Goal: Transaction & Acquisition: Purchase product/service

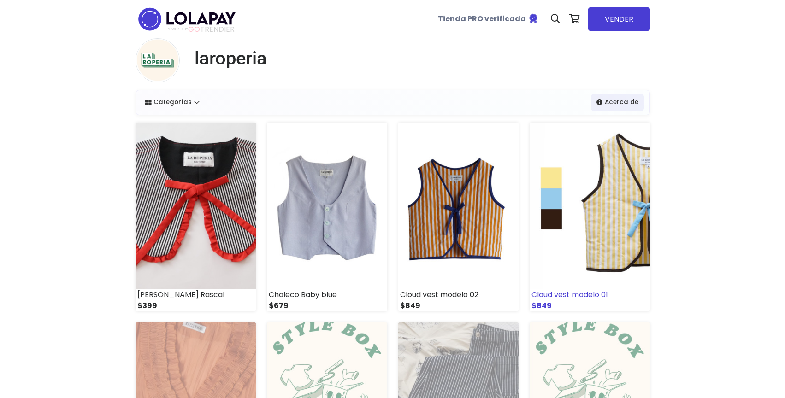
click at [590, 200] on img at bounding box center [589, 206] width 120 height 167
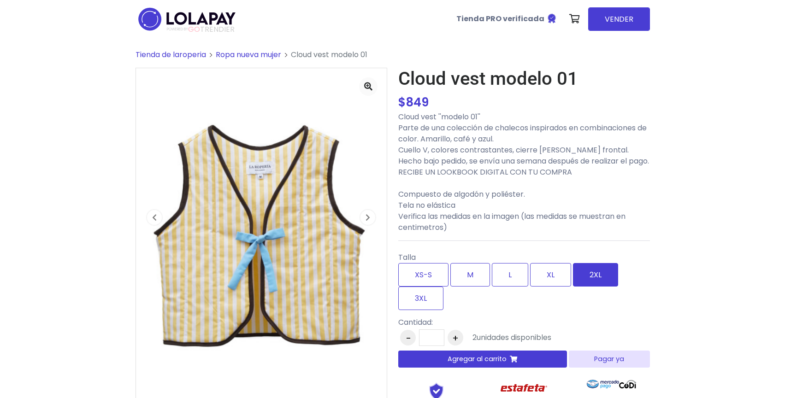
click at [583, 287] on label "2XL" at bounding box center [595, 275] width 45 height 24
click at [370, 214] on span "button" at bounding box center [367, 217] width 15 height 15
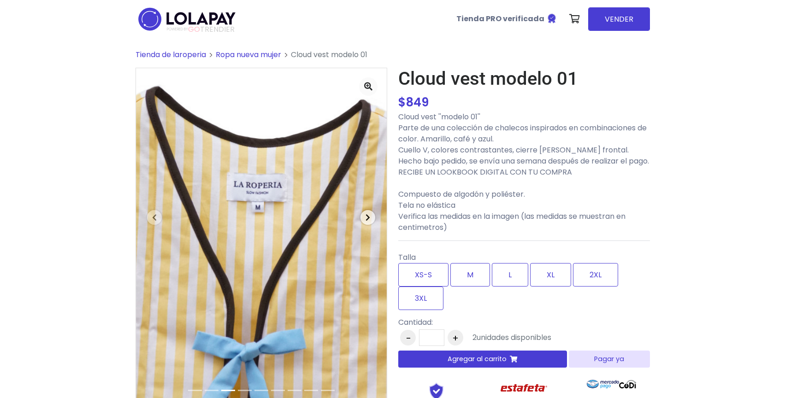
click at [359, 215] on button "Next" at bounding box center [368, 217] width 38 height 298
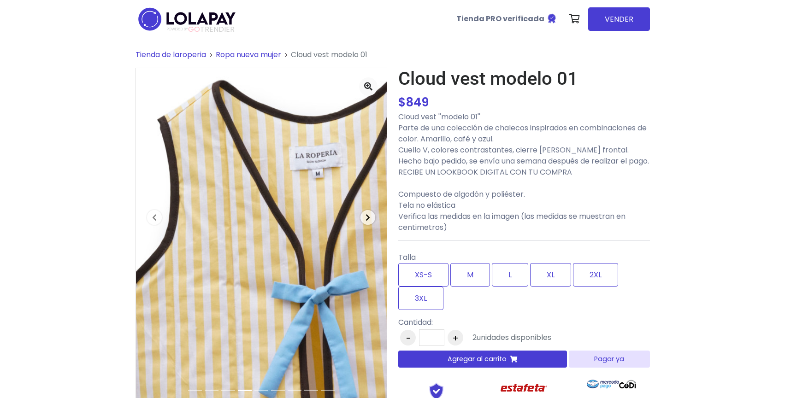
click at [359, 215] on button "Next" at bounding box center [368, 217] width 38 height 298
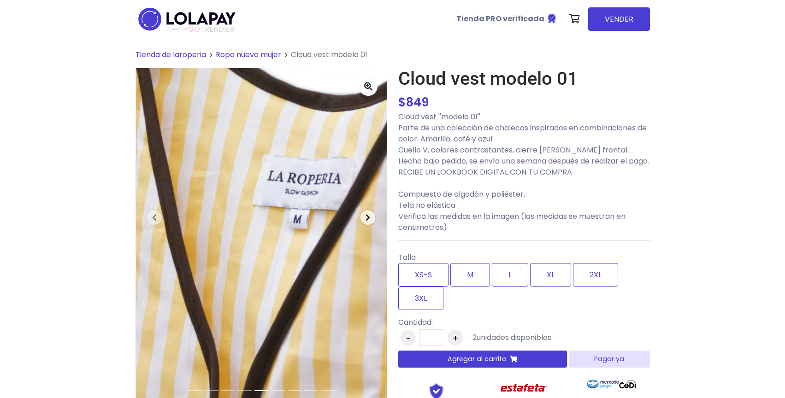
click at [359, 215] on button "Next" at bounding box center [368, 217] width 38 height 298
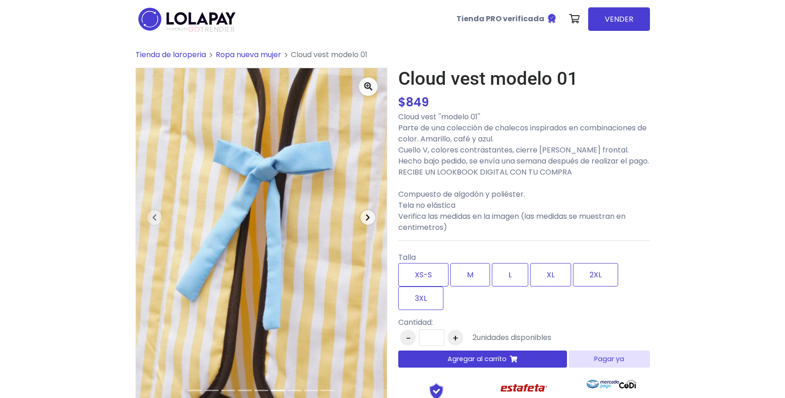
click at [366, 216] on icon "button" at bounding box center [367, 217] width 5 height 7
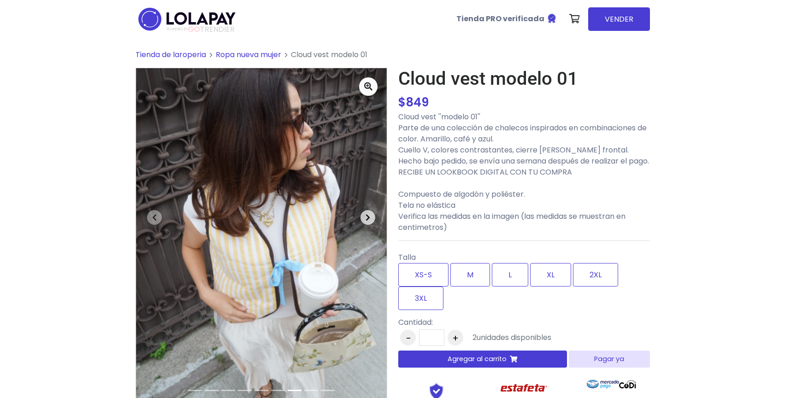
click at [369, 223] on span "button" at bounding box center [367, 217] width 15 height 15
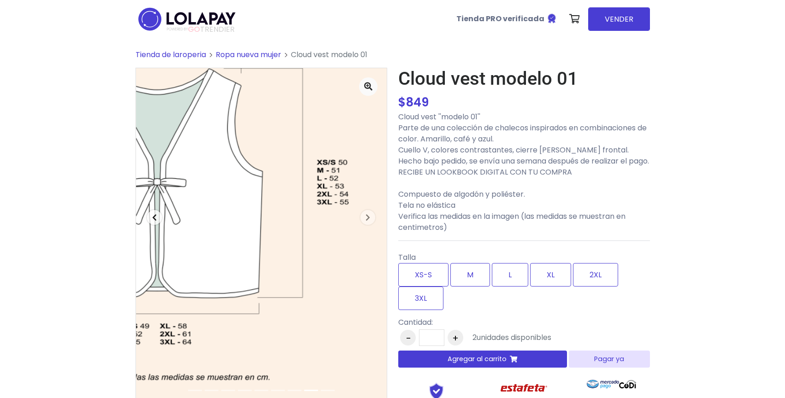
click at [160, 220] on span "button" at bounding box center [154, 217] width 15 height 15
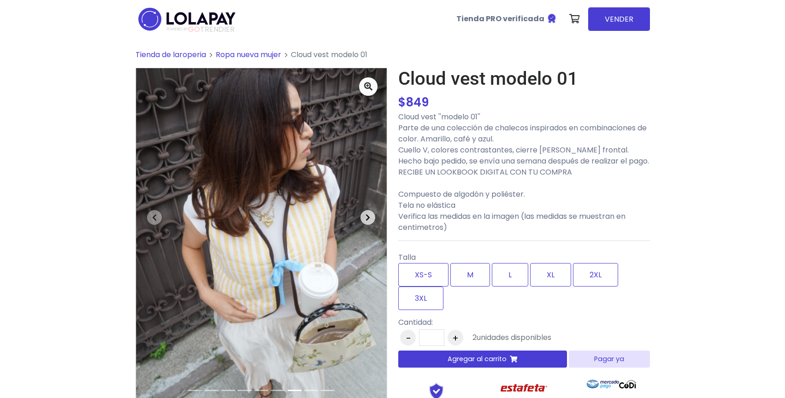
click at [364, 217] on span "button" at bounding box center [367, 217] width 15 height 15
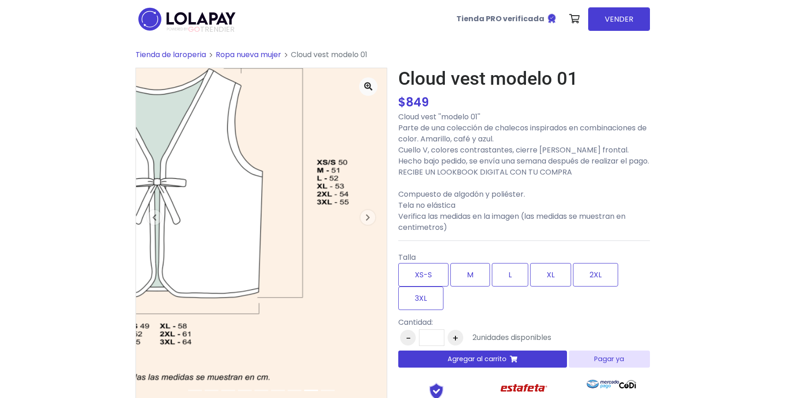
click at [275, 235] on img at bounding box center [261, 235] width 251 height 335
click at [356, 87] on button "Next" at bounding box center [368, 217] width 38 height 298
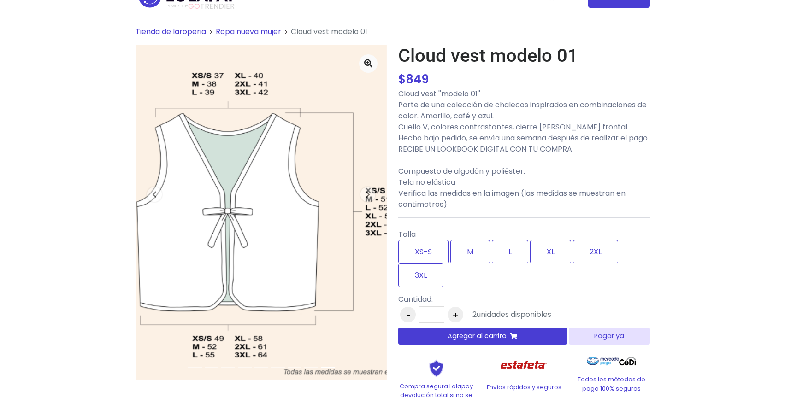
scroll to position [52, 0]
